Goal: Book appointment/travel/reservation

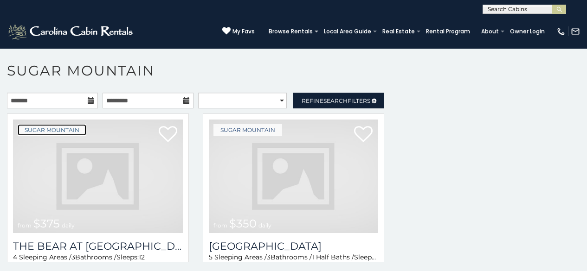
click at [25, 127] on link "Sugar Mountain" at bounding box center [52, 130] width 69 height 12
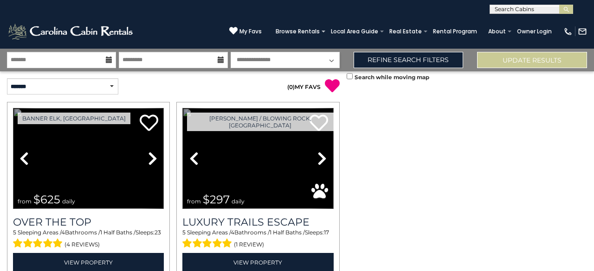
scroll to position [297, 0]
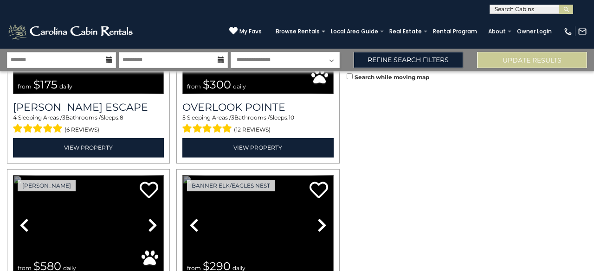
click at [182, 175] on link "Previous" at bounding box center [193, 225] width 23 height 101
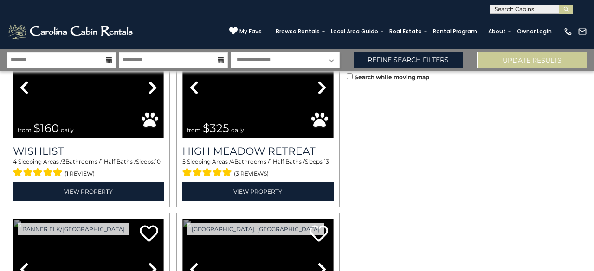
scroll to position [1197, 0]
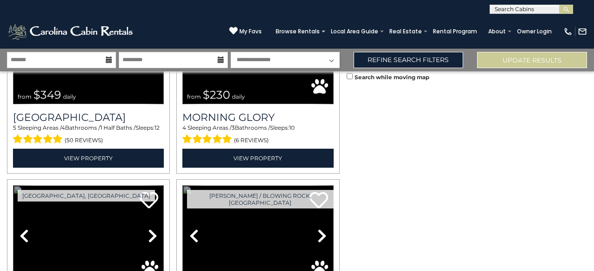
click at [13, 186] on link "Previous" at bounding box center [24, 236] width 23 height 101
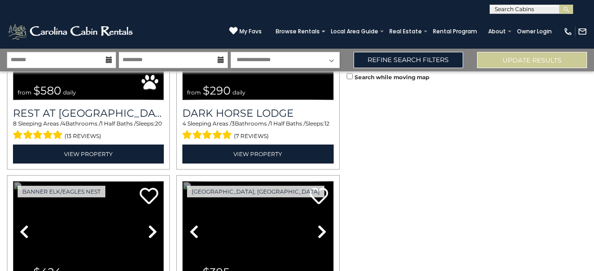
scroll to position [307, 0]
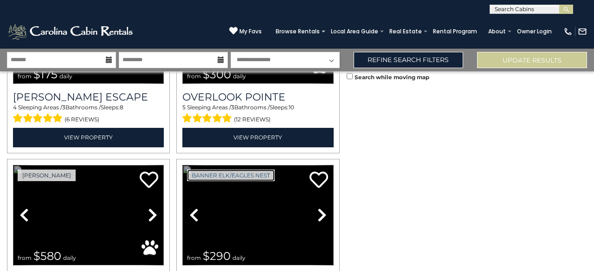
click at [206, 174] on link "Banner Elk/Eagles Nest" at bounding box center [231, 176] width 88 height 12
